Goal: Task Accomplishment & Management: Complete application form

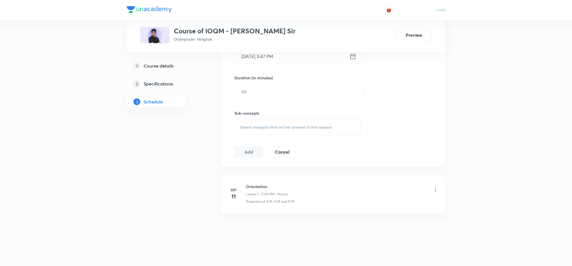
click at [178, 69] on div "1 Course details" at bounding box center [166, 66] width 65 height 7
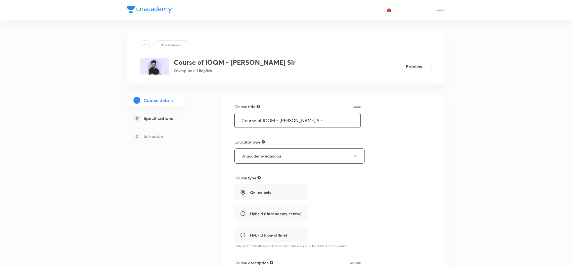
drag, startPoint x: 324, startPoint y: 123, endPoint x: 216, endPoint y: 106, distance: 109.3
click at [216, 106] on div "Plus Courses Course of IOQM - Prashant Jain Sir Olympiads • Hinglish Preview 1 …" at bounding box center [286, 256] width 319 height 450
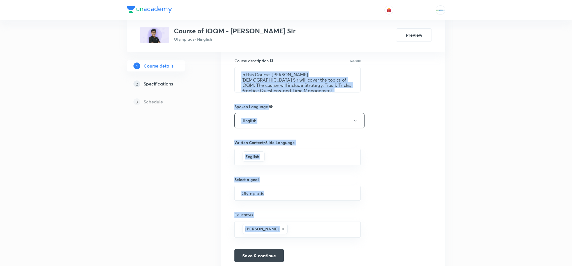
scroll to position [228, 0]
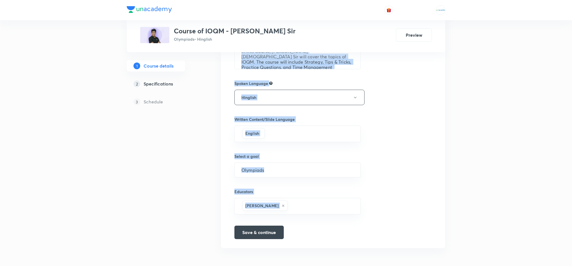
drag, startPoint x: 234, startPoint y: 186, endPoint x: 434, endPoint y: 276, distance: 218.6
click at [434, 266] on html "Plus Courses Course of IOQM - Prashant Jain Sir Olympiads • Hinglish Preview 1 …" at bounding box center [286, 20] width 572 height 492
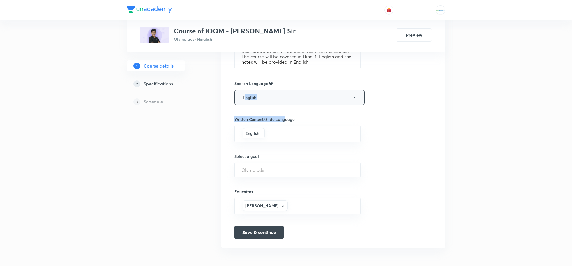
drag, startPoint x: 286, startPoint y: 121, endPoint x: 247, endPoint y: 89, distance: 51.0
click at [247, 89] on div "Course title 34/80 Course of IOQM - Prashant Jain Sir ​ Educator type Unacademy…" at bounding box center [334, 58] width 198 height 361
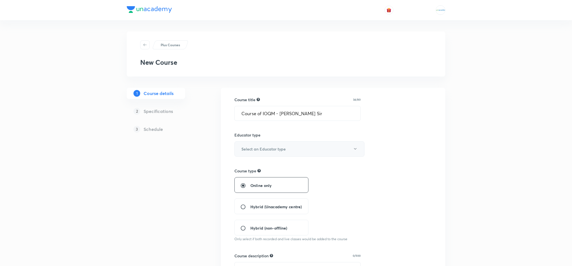
click at [282, 143] on button "Select an Educator type" at bounding box center [300, 148] width 130 height 15
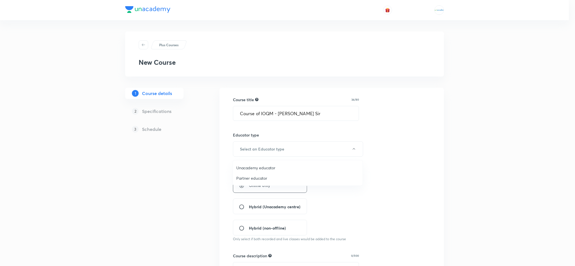
click at [264, 167] on span "Unacademy educator" at bounding box center [297, 168] width 123 height 6
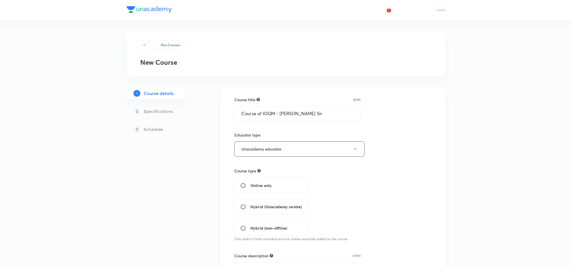
scroll to position [44, 0]
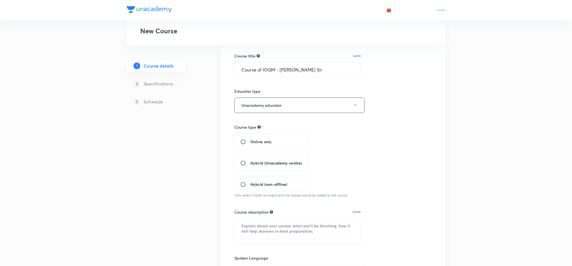
click at [248, 139] on div "Online only" at bounding box center [272, 142] width 74 height 16
click at [241, 143] on input "Online only" at bounding box center [245, 142] width 10 height 6
radio input "true"
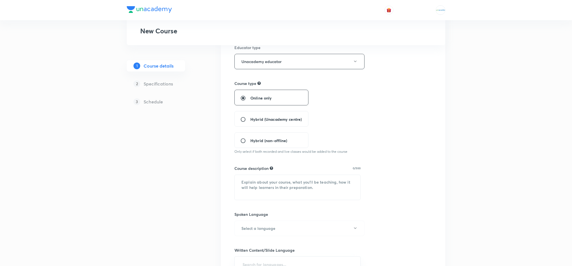
scroll to position [88, 0]
click at [249, 186] on textarea at bounding box center [298, 187] width 126 height 25
paste textarea "In this Course, Prashant Jain Sir will cover the topics of IOQM. The course wil…"
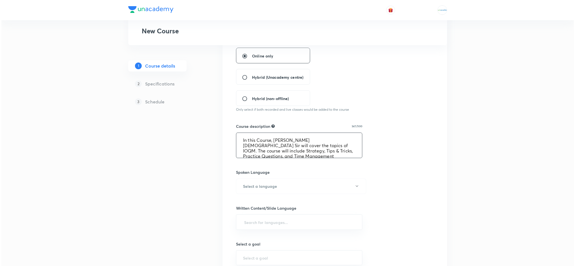
scroll to position [133, 0]
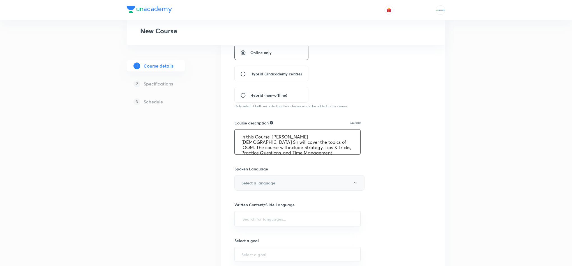
type textarea "In this Course, Prashant Jain Sir will cover the topics of IOQM. The course wil…"
click at [289, 183] on button "Select a language" at bounding box center [300, 182] width 130 height 15
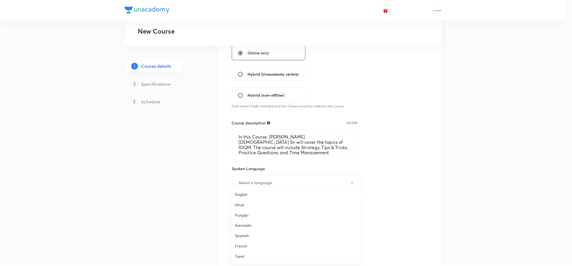
scroll to position [166, 0]
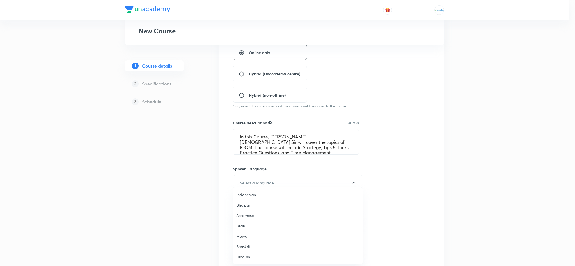
click at [255, 259] on span "Hinglish" at bounding box center [297, 257] width 123 height 6
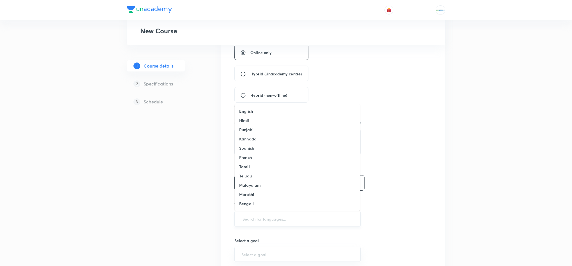
click at [258, 223] on input "text" at bounding box center [298, 219] width 112 height 10
click at [251, 111] on h6 "English" at bounding box center [246, 111] width 14 height 6
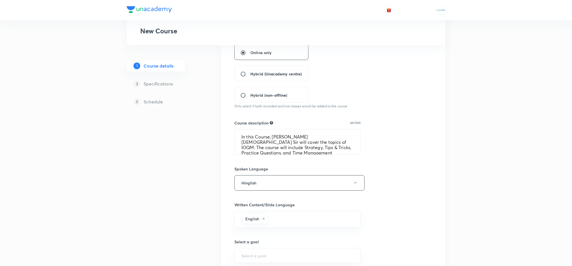
scroll to position [219, 0]
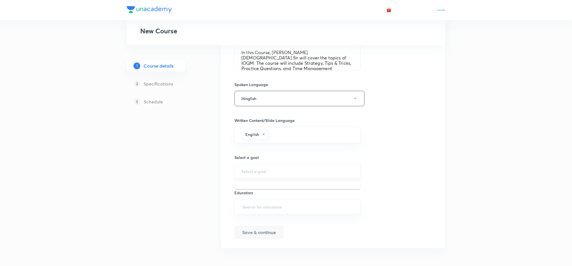
click at [267, 172] on input "text" at bounding box center [298, 171] width 112 height 5
click at [259, 194] on li "Olympiads" at bounding box center [297, 199] width 125 height 10
type input "Olympiads"
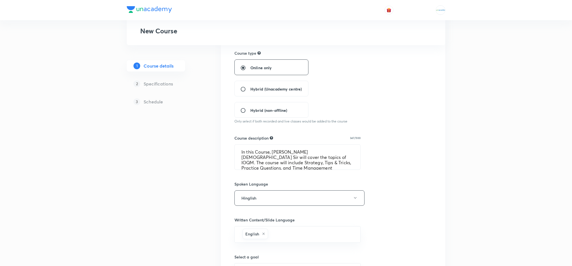
scroll to position [32, 0]
click at [334, 167] on textarea "In this Course, Prashant Jain Sir will cover the topics of IOQM. The course wil…" at bounding box center [298, 157] width 126 height 25
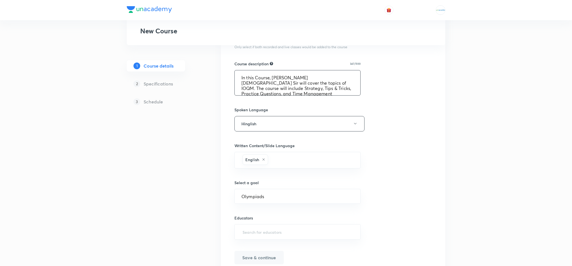
scroll to position [219, 0]
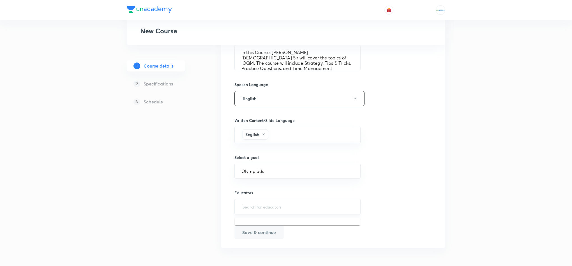
click at [291, 207] on input "text" at bounding box center [298, 207] width 112 height 10
paste input "prashant42jain"
type input "prashant42jain"
click at [291, 228] on h6 "Prashant Jain(Prashant42jain)" at bounding box center [286, 227] width 64 height 6
click at [274, 235] on button "Save & continue" at bounding box center [259, 231] width 49 height 13
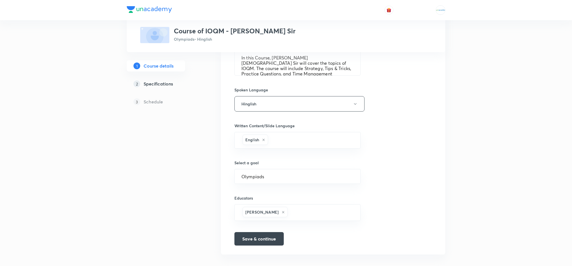
scroll to position [226, 0]
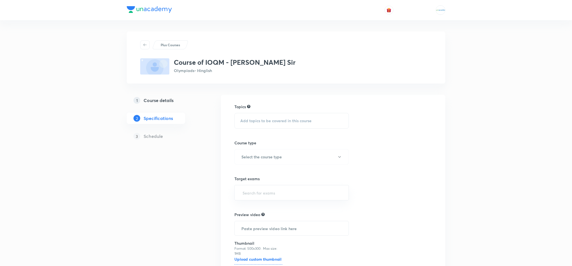
click at [273, 121] on span "Add topics to be covered in this course" at bounding box center [275, 121] width 71 height 4
click at [263, 164] on div "PRMO" at bounding box center [292, 165] width 114 height 13
checkbox input "true"
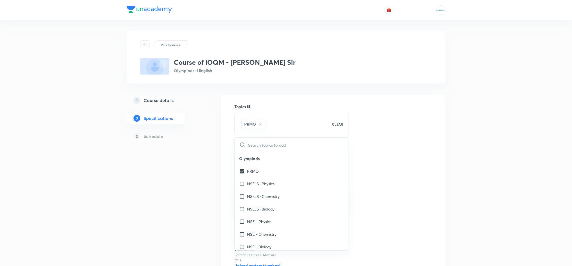
click at [208, 149] on div "Plus Courses Course of IOQM - Prashant Jain Sir Olympiads • Hinglish 1 Course d…" at bounding box center [286, 171] width 319 height 281
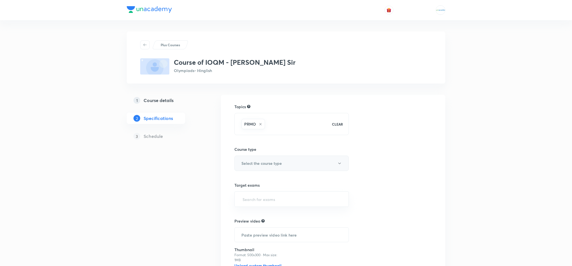
click at [301, 162] on button "Select the course type" at bounding box center [292, 163] width 114 height 15
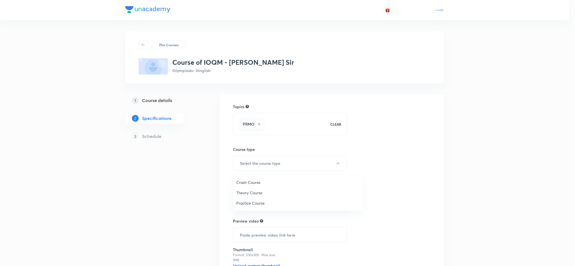
click at [257, 193] on span "Theory Course" at bounding box center [297, 193] width 123 height 6
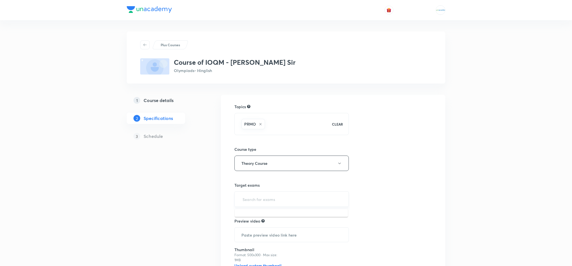
click at [290, 201] on input "text" at bounding box center [292, 199] width 100 height 10
type input "c"
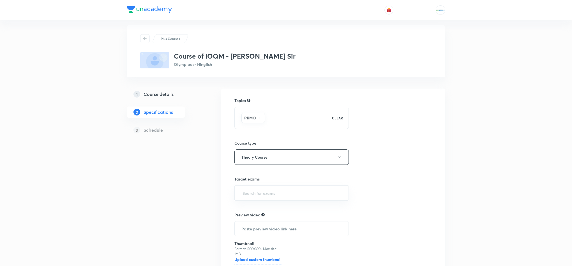
scroll to position [7, 0]
click at [274, 188] on div "​" at bounding box center [292, 192] width 114 height 15
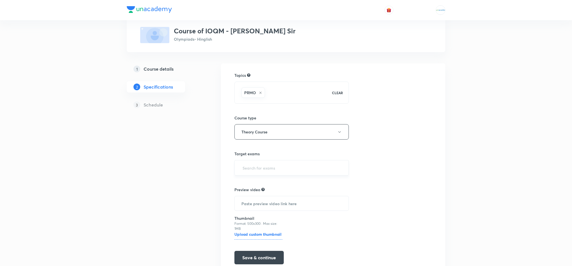
scroll to position [32, 0]
click at [262, 168] on input "text" at bounding box center [292, 167] width 100 height 10
type input "c"
type input "IOQ"
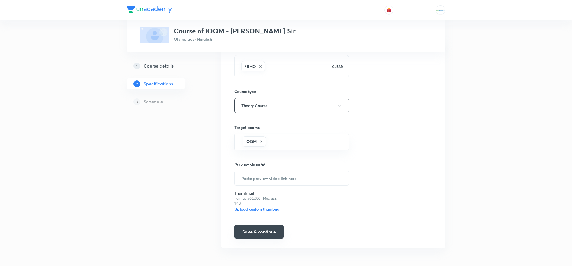
click at [262, 233] on button "Save & continue" at bounding box center [259, 231] width 49 height 13
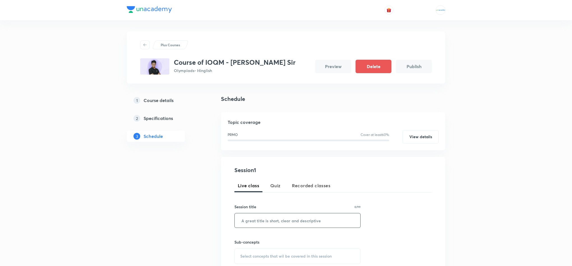
click at [264, 227] on input "text" at bounding box center [298, 221] width 126 height 14
paste input "Orientation"
type input "Orientation"
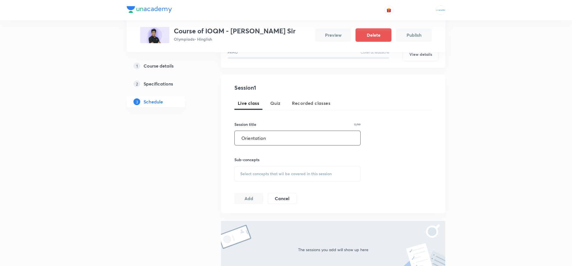
scroll to position [83, 0]
click at [308, 168] on div "Select concepts that wil be covered in this session" at bounding box center [298, 174] width 126 height 16
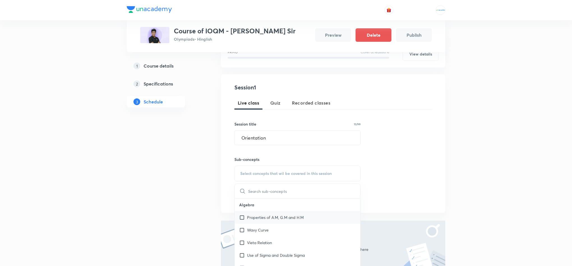
click at [270, 218] on p "Properties of A.M, G.M and H.M" at bounding box center [275, 218] width 57 height 6
checkbox input "true"
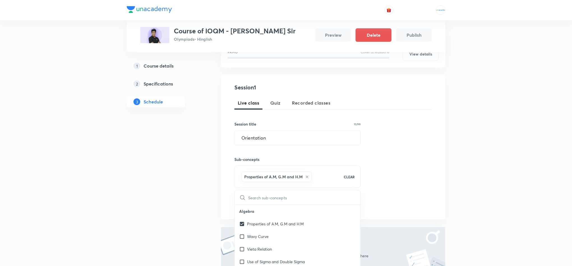
click at [200, 186] on div "1 Course details 2 Specifications 3 Schedule" at bounding box center [165, 166] width 76 height 309
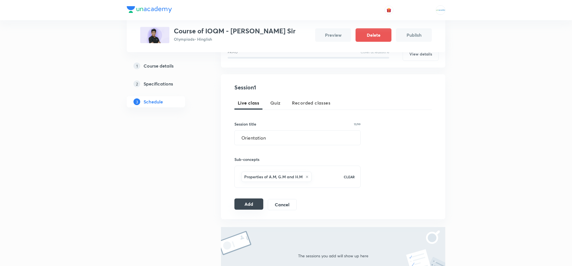
click at [245, 201] on button "Add" at bounding box center [249, 204] width 29 height 11
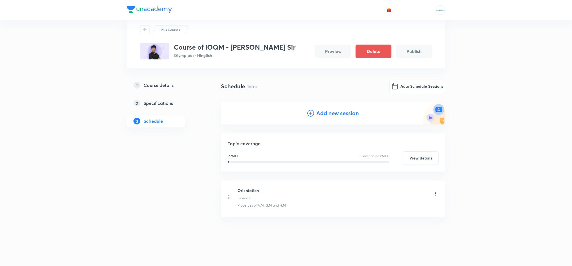
scroll to position [15, 0]
click at [408, 80] on button "Auto Schedule Sessions" at bounding box center [418, 85] width 56 height 13
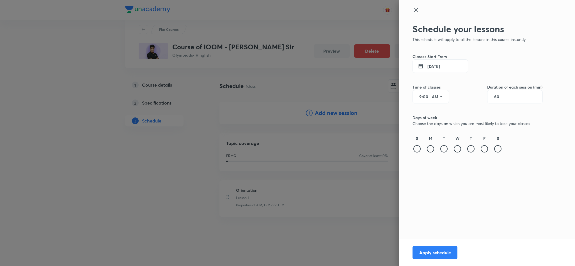
click at [437, 67] on button "4 Sep 2025" at bounding box center [440, 65] width 56 height 13
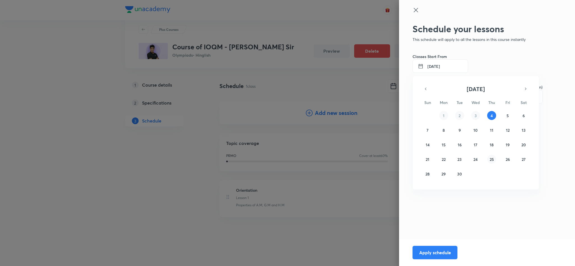
click at [494, 159] on abbr "25" at bounding box center [492, 159] width 4 height 5
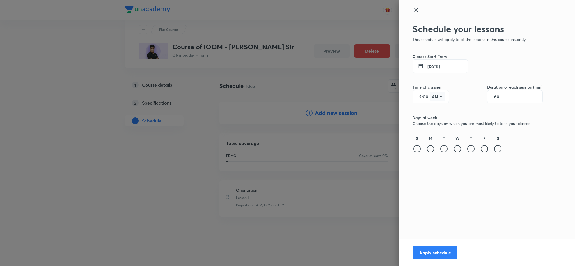
click at [437, 98] on button "AM" at bounding box center [438, 96] width 16 height 9
click at [435, 109] on div "PM" at bounding box center [438, 110] width 20 height 13
click at [418, 96] on input "9" at bounding box center [418, 97] width 7 height 4
type input "5"
click at [496, 98] on input "60" at bounding box center [499, 97] width 11 height 4
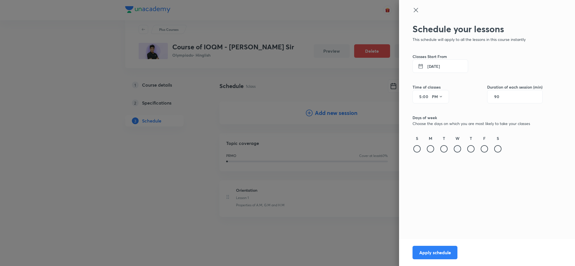
type input "90"
click at [458, 151] on div at bounding box center [457, 148] width 7 height 7
click at [436, 253] on button "Apply schedule" at bounding box center [434, 252] width 45 height 13
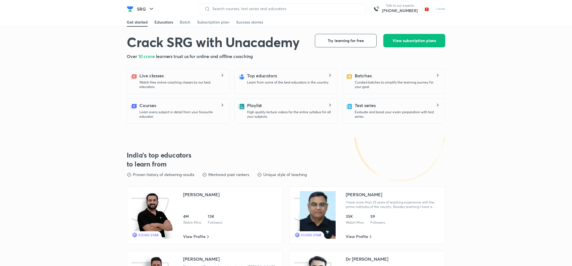
click at [158, 22] on div "Educators" at bounding box center [164, 22] width 19 height 6
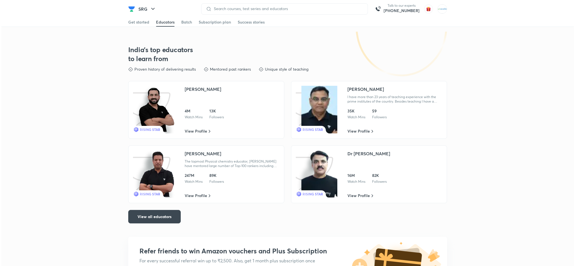
scroll to position [114, 0]
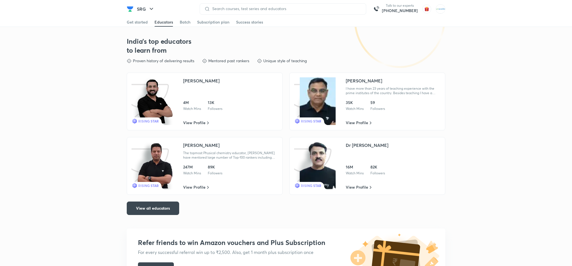
click at [248, 11] on div at bounding box center [283, 8] width 167 height 11
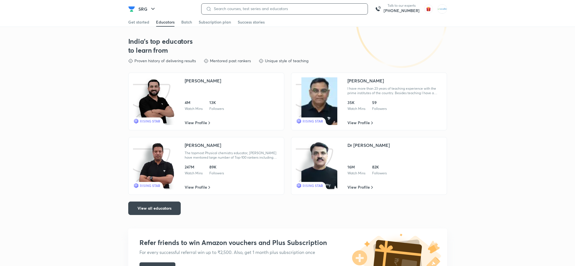
click at [265, 11] on input at bounding box center [288, 8] width 152 height 4
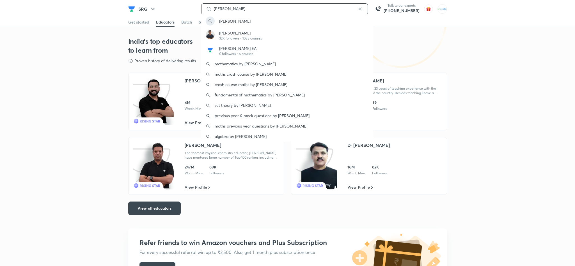
type input "prashant jain"
click at [242, 40] on p "32K followers • 1055 courses" at bounding box center [240, 38] width 43 height 5
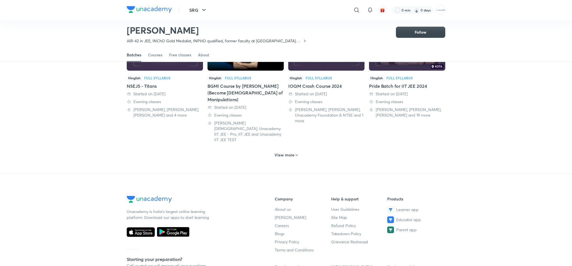
scroll to position [280, 0]
click at [286, 149] on div "View more" at bounding box center [286, 155] width 319 height 15
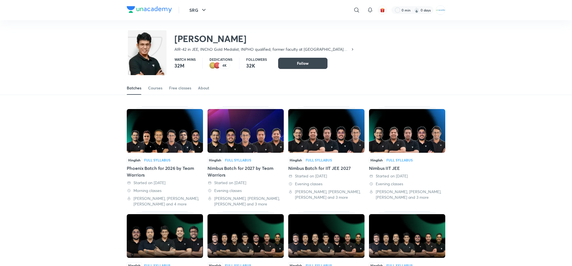
scroll to position [0, 0]
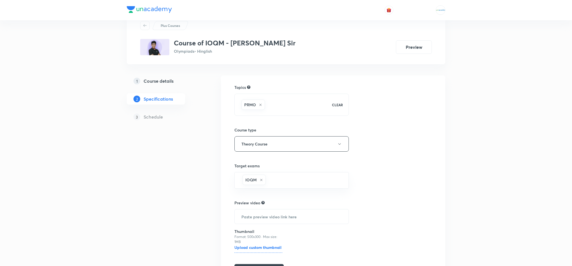
scroll to position [59, 0]
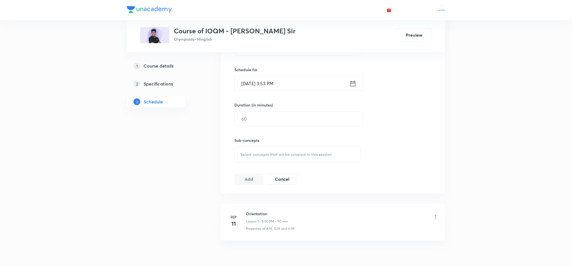
scroll to position [180, 0]
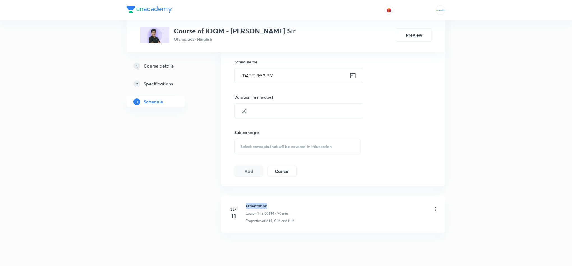
drag, startPoint x: 273, startPoint y: 209, endPoint x: 244, endPoint y: 202, distance: 29.4
click at [244, 202] on li "[DATE] Orientation Lesson 1 • 5:00 PM • 90 min Properties of A.M, G.M and H.M" at bounding box center [333, 214] width 224 height 37
copy h6 "Orientation"
